Goal: Find specific page/section: Find specific page/section

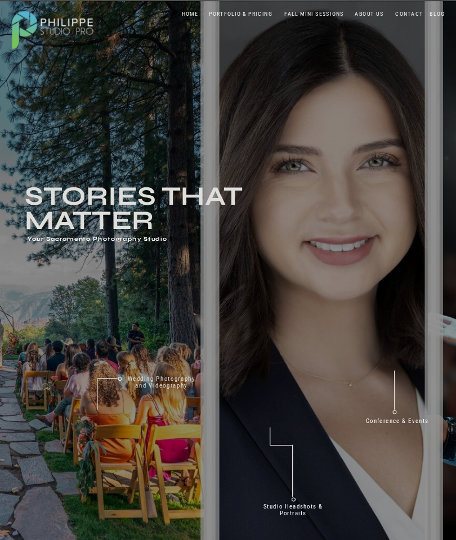
click at [249, 16] on nav "PORTFOLIO & PRICING" at bounding box center [241, 13] width 70 height 7
click at [405, 13] on nav "CONTACT" at bounding box center [408, 13] width 31 height 7
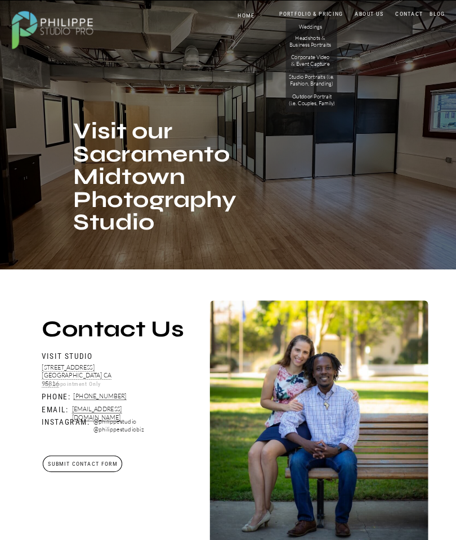
click at [316, 43] on p "Headshots & Business Portraits" at bounding box center [310, 41] width 43 height 14
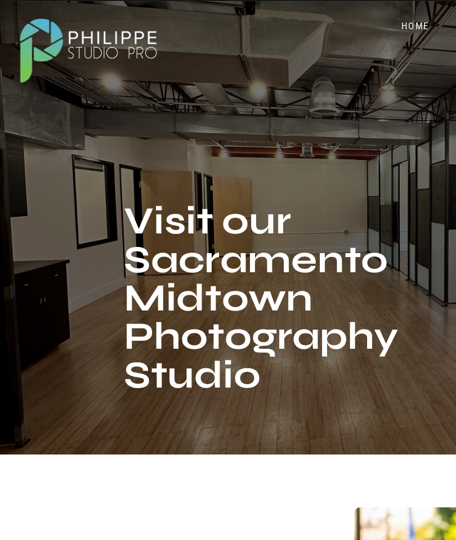
scroll to position [45, 0]
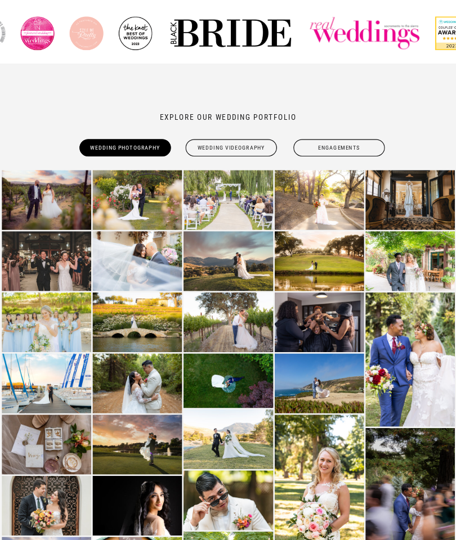
scroll to position [560, 0]
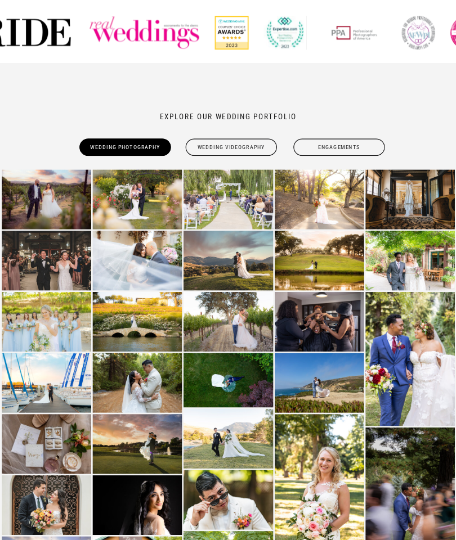
click at [20, 203] on img at bounding box center [46, 199] width 89 height 60
